Goal: Transaction & Acquisition: Purchase product/service

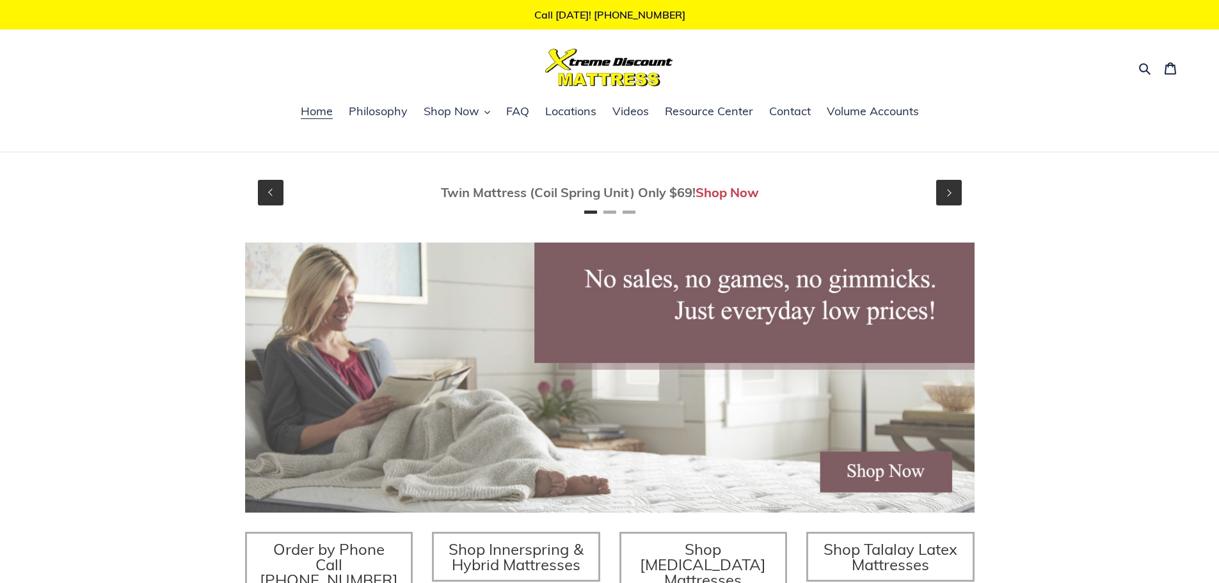
click at [931, 196] on span "Twin Mattress (Coil Spring Unit) Only $69! Shop Now" at bounding box center [609, 192] width 729 height 17
click at [595, 213] on button "Page 1" at bounding box center [590, 211] width 13 height 3
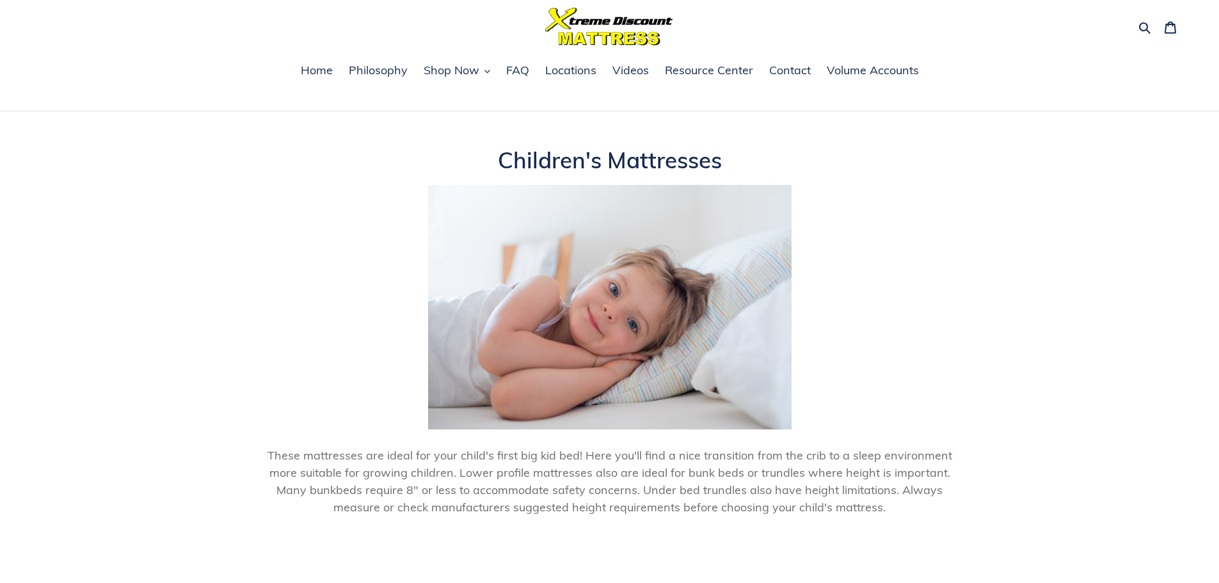
scroll to position [64, 0]
